Goal: Transaction & Acquisition: Obtain resource

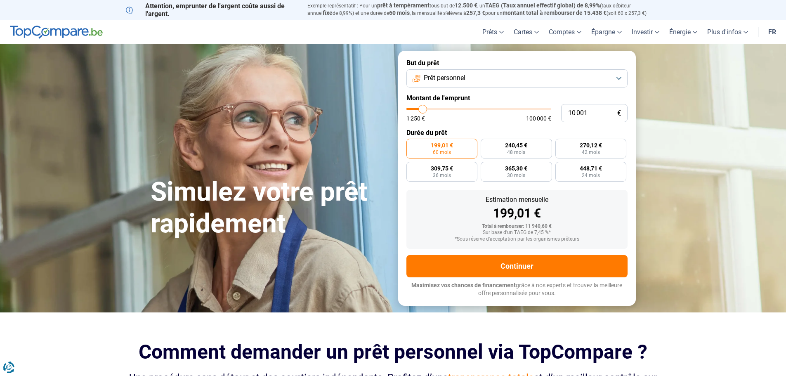
click at [614, 78] on button "Prêt personnel" at bounding box center [516, 78] width 221 height 18
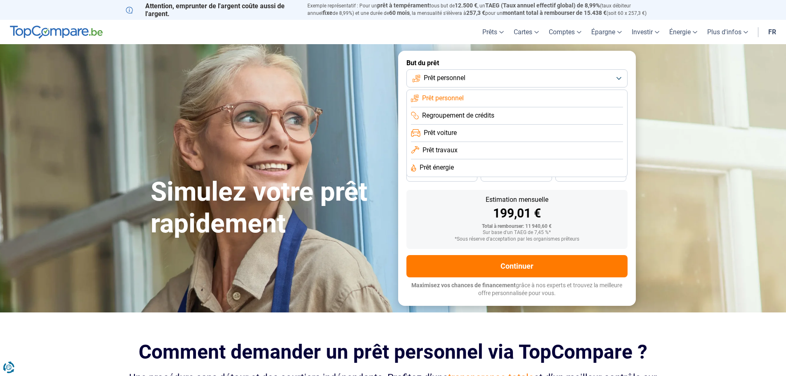
click at [450, 154] on span "Prêt travaux" at bounding box center [439, 150] width 35 height 9
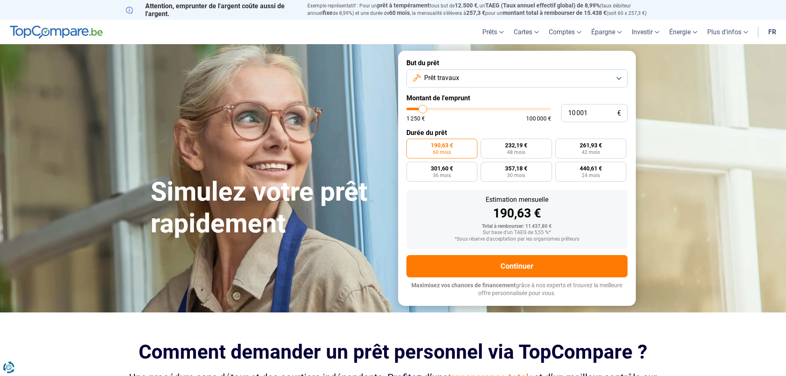
click at [621, 77] on button "Prêt travaux" at bounding box center [516, 78] width 221 height 18
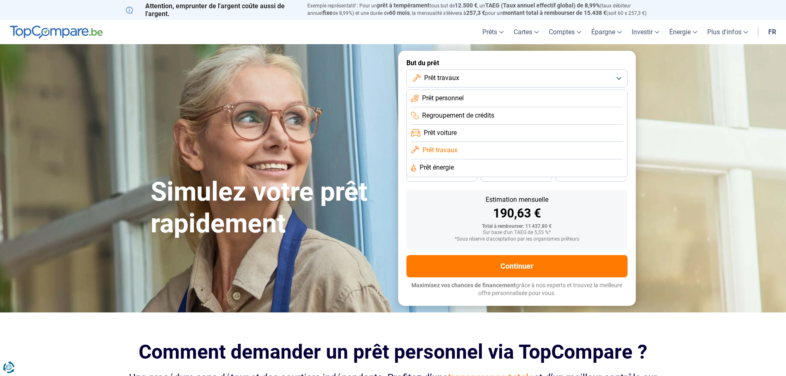
click at [448, 100] on span "Prêt personnel" at bounding box center [443, 98] width 42 height 9
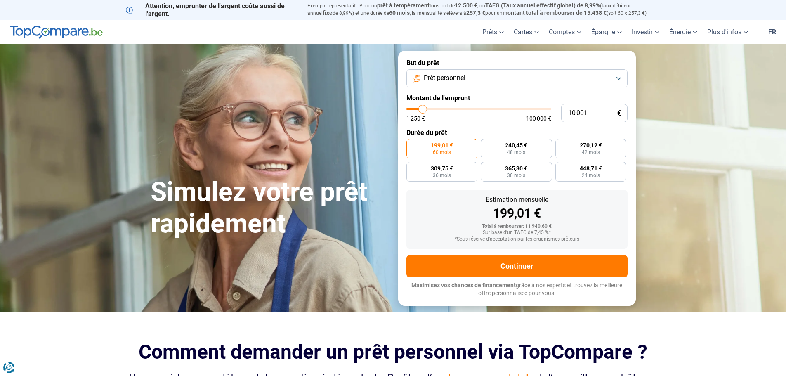
click at [623, 81] on button "Prêt personnel" at bounding box center [516, 78] width 221 height 18
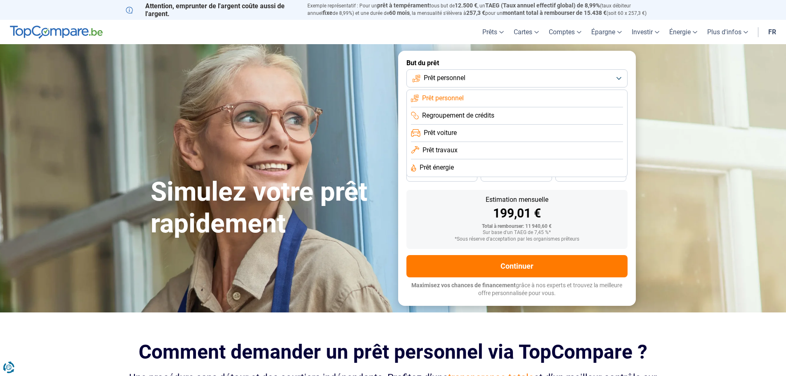
click at [449, 148] on span "Prêt travaux" at bounding box center [439, 150] width 35 height 9
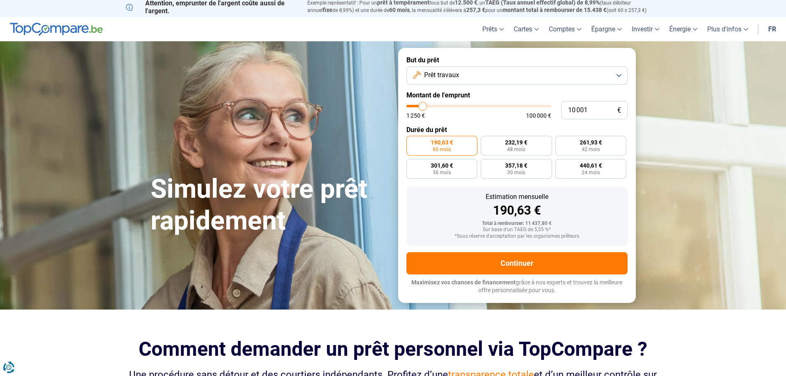
scroll to position [2, 0]
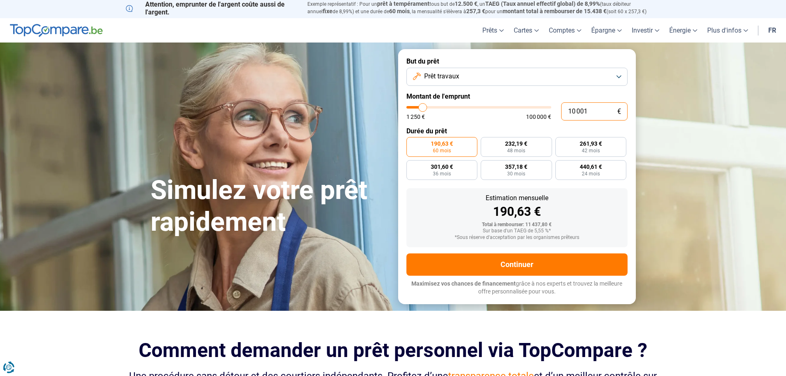
click at [593, 108] on input "10 001" at bounding box center [594, 111] width 66 height 18
type input "1 000"
type input "1250"
type input "100"
type input "1250"
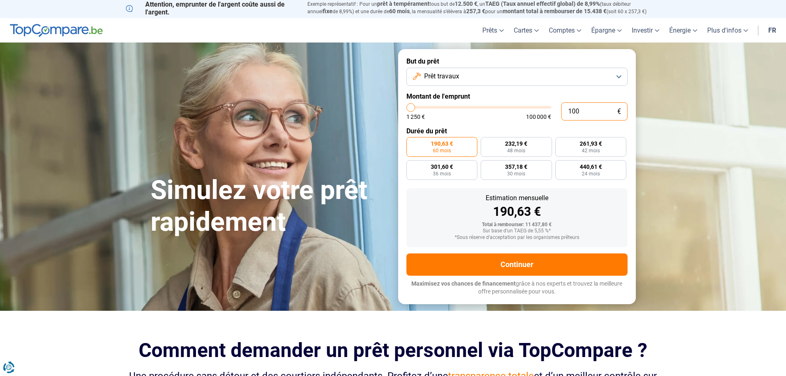
type input "10"
type input "1250"
type input "1"
type input "1250"
type input "0"
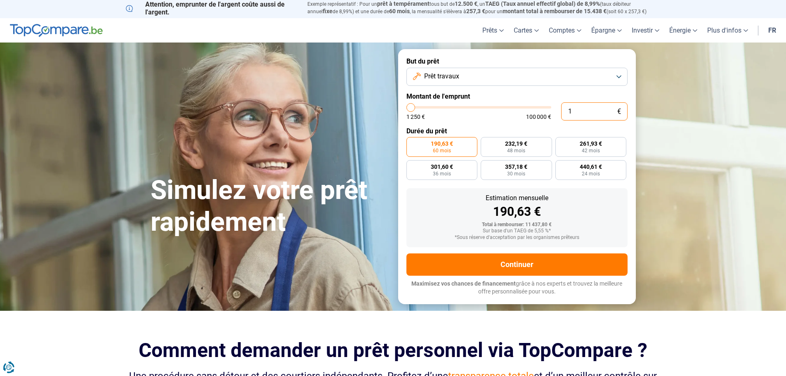
type input "1250"
type input "6"
type input "1250"
type input "60"
type input "1250"
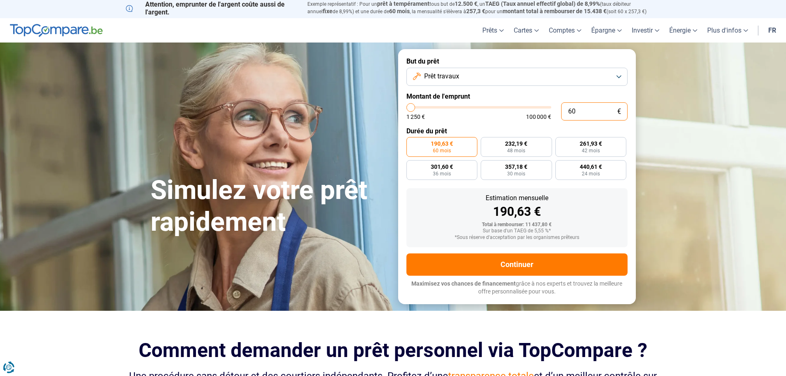
type input "600"
type input "1250"
type input "6 000"
type input "6000"
radio input "true"
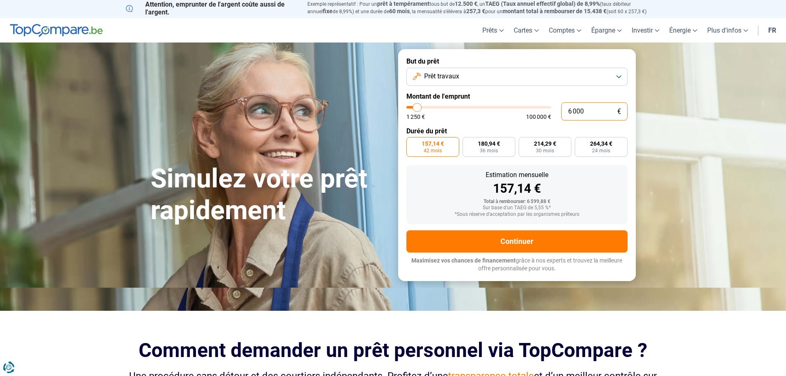
scroll to position [0, 0]
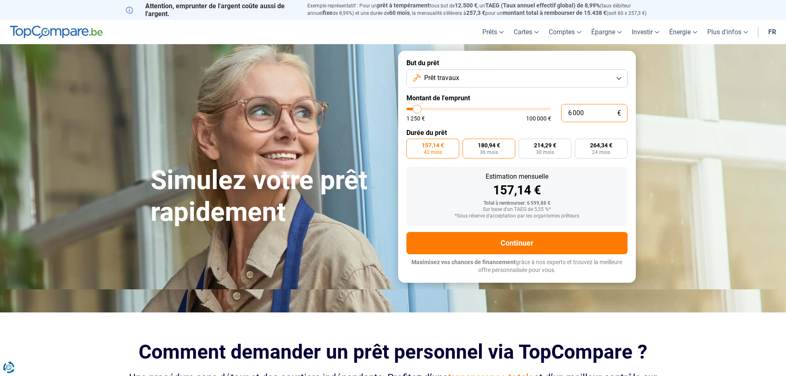
type input "6 000"
click at [488, 150] on span "36 mois" at bounding box center [489, 152] width 18 height 5
click at [468, 144] on input "180,94 € 36 mois" at bounding box center [464, 141] width 5 height 5
radio input "true"
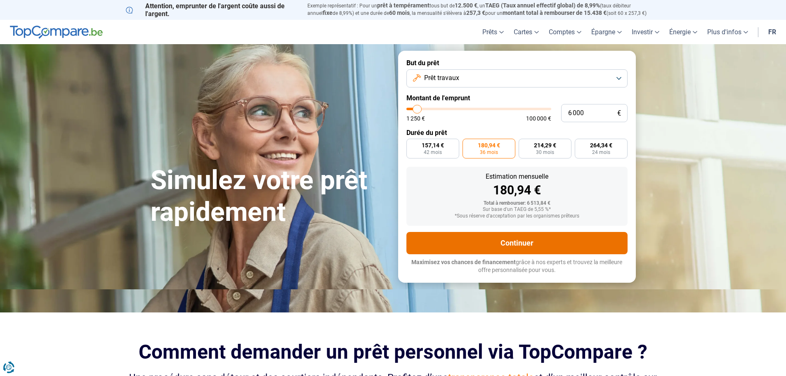
click at [515, 243] on button "Continuer" at bounding box center [516, 243] width 221 height 22
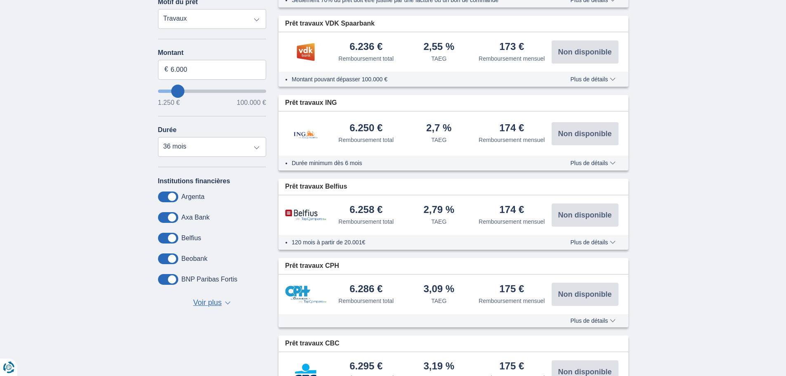
scroll to position [203, 0]
click at [258, 149] on select "12 mois 18 mois 24 mois 30 mois 36 mois 42 mois" at bounding box center [212, 147] width 108 height 20
select select "24"
click at [158, 137] on select "12 mois 18 mois 24 mois 30 mois 36 mois 42 mois" at bounding box center [212, 147] width 108 height 20
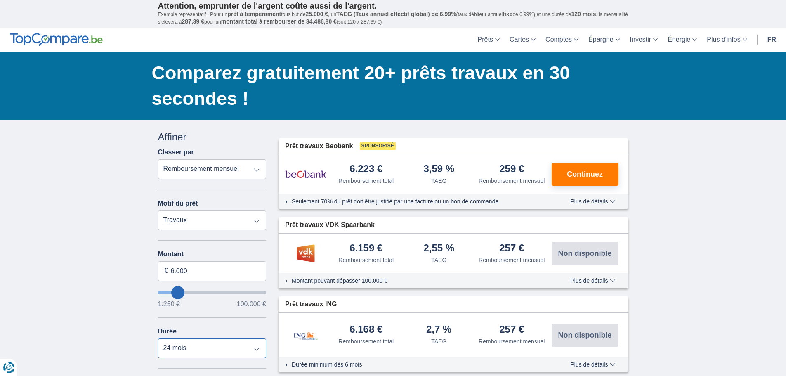
scroll to position [0, 0]
